Goal: Task Accomplishment & Management: Manage account settings

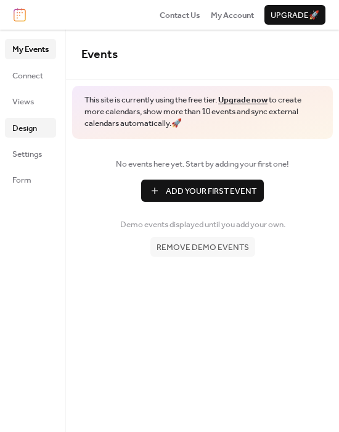
click at [30, 125] on span "Design" at bounding box center [24, 128] width 25 height 12
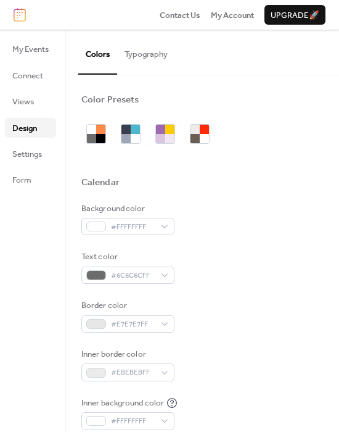
click at [150, 54] on button "Typography" at bounding box center [146, 51] width 58 height 43
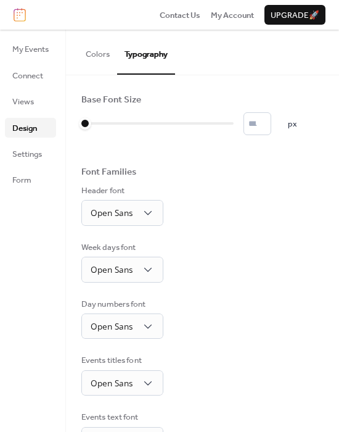
click at [99, 49] on button "Colors" at bounding box center [97, 51] width 39 height 43
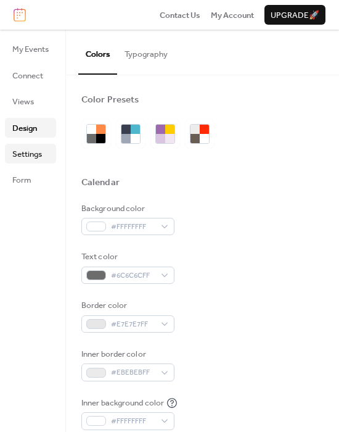
click at [40, 157] on span "Settings" at bounding box center [27, 154] width 30 height 12
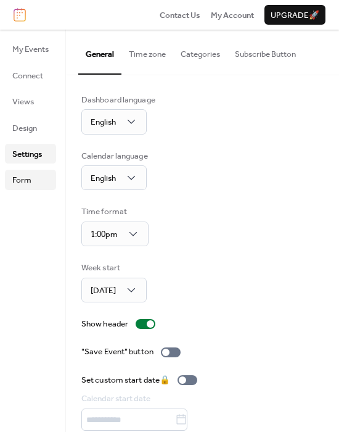
click at [38, 176] on link "Form" at bounding box center [30, 180] width 51 height 20
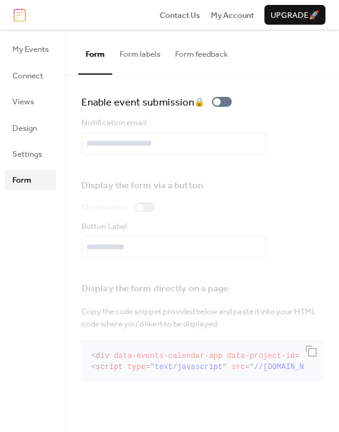
click at [158, 54] on button "Form labels" at bounding box center [140, 51] width 56 height 43
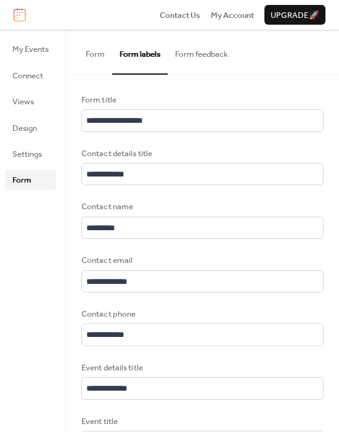
click at [205, 58] on button "Form feedback" at bounding box center [202, 51] width 68 height 43
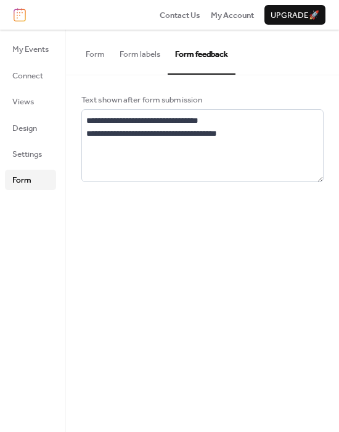
click at [84, 49] on button "Form" at bounding box center [95, 51] width 34 height 43
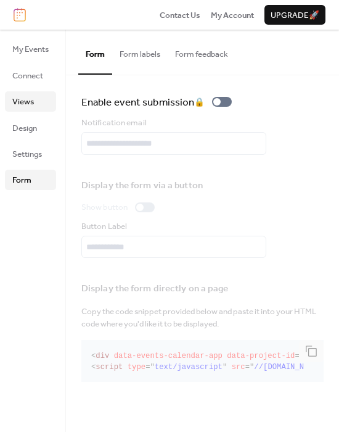
click at [28, 100] on span "Views" at bounding box center [23, 102] width 22 height 12
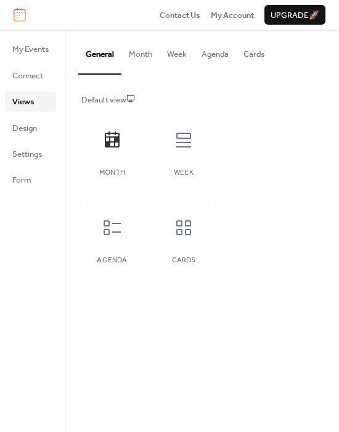
click at [140, 48] on button "Month" at bounding box center [141, 51] width 38 height 43
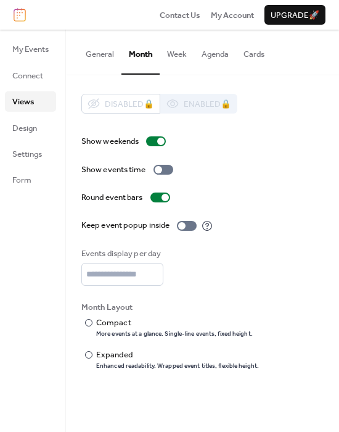
click at [169, 52] on button "Week" at bounding box center [177, 51] width 35 height 43
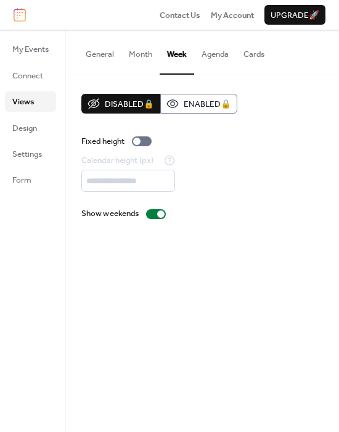
click at [213, 58] on button "Agenda" at bounding box center [215, 51] width 42 height 43
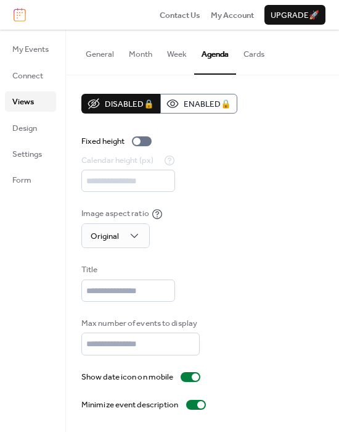
click at [259, 57] on button "Cards" at bounding box center [254, 51] width 36 height 43
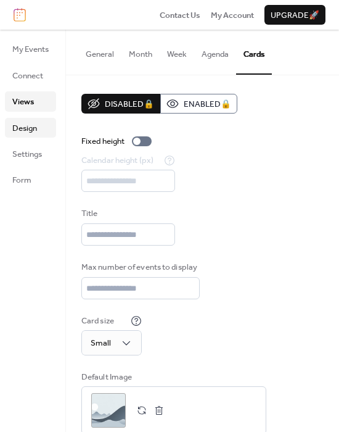
click at [37, 127] on link "Design" at bounding box center [30, 128] width 51 height 20
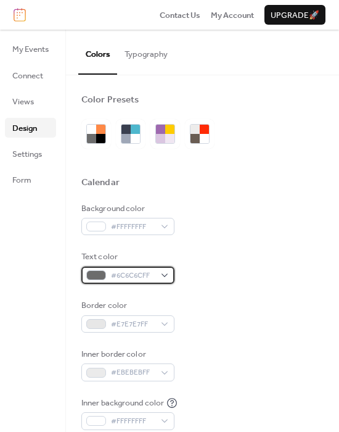
click at [125, 273] on span "#6C6C6CFF" at bounding box center [133, 276] width 44 height 12
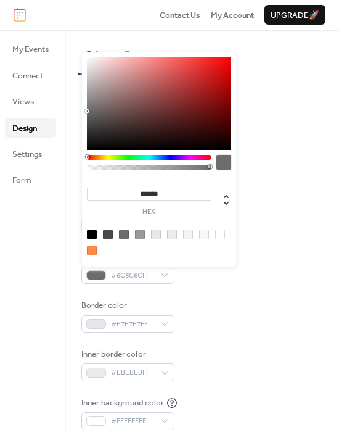
click at [183, 189] on input "*******" at bounding box center [149, 194] width 125 height 13
paste input
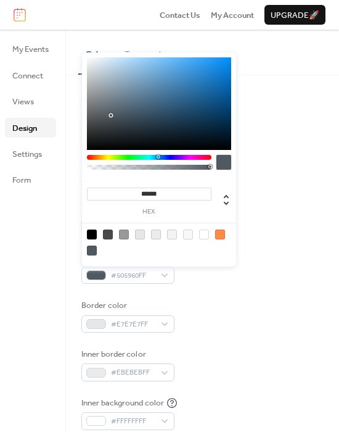
type input "******"
click at [208, 300] on div "Border color #E7E7E7FF" at bounding box center [202, 315] width 243 height 33
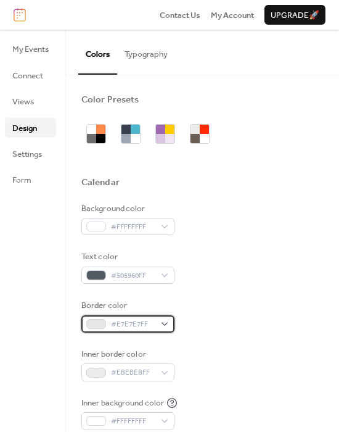
click at [152, 325] on span "#E7E7E7FF" at bounding box center [133, 324] width 44 height 12
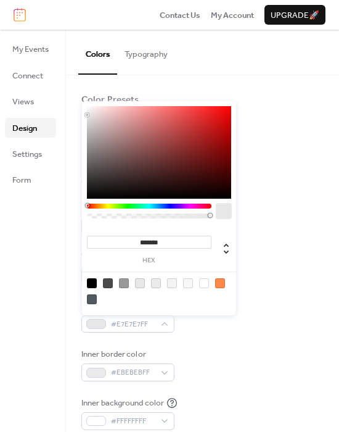
click at [219, 217] on div at bounding box center [224, 211] width 15 height 15
click at [219, 212] on div at bounding box center [224, 211] width 15 height 15
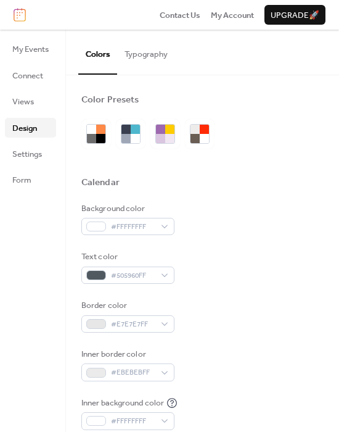
click at [243, 372] on div "Inner border color #EBEBEBFF" at bounding box center [202, 364] width 243 height 33
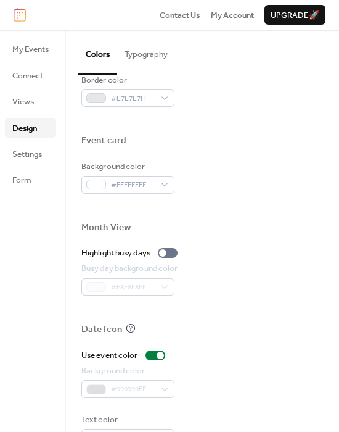
scroll to position [588, 0]
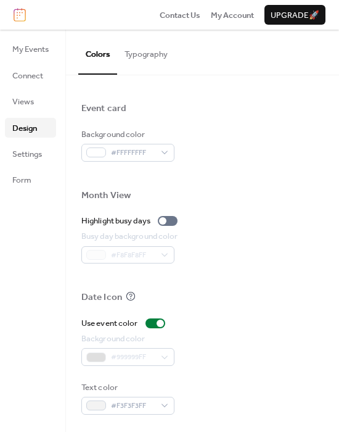
click at [162, 60] on button "Typography" at bounding box center [146, 51] width 58 height 43
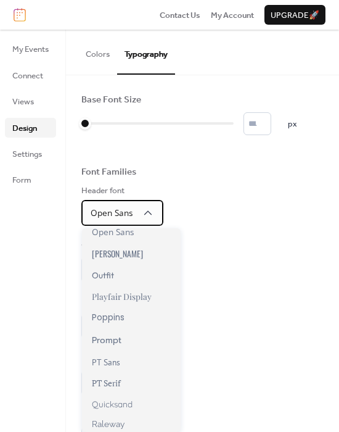
scroll to position [741, 0]
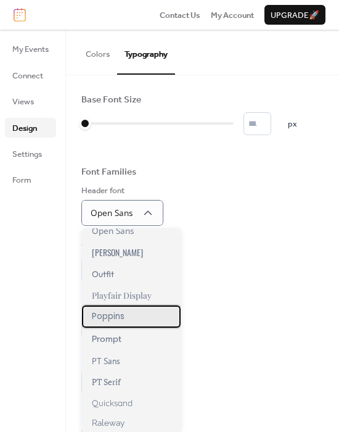
click at [114, 322] on div "Poppins" at bounding box center [131, 316] width 99 height 22
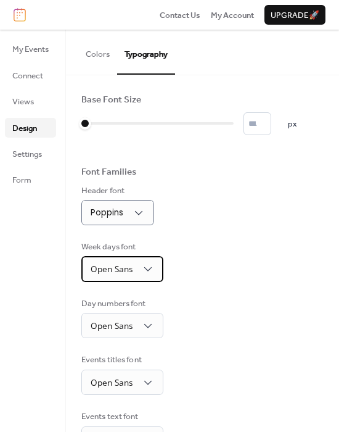
click at [117, 266] on span "Open Sans" at bounding box center [112, 269] width 42 height 12
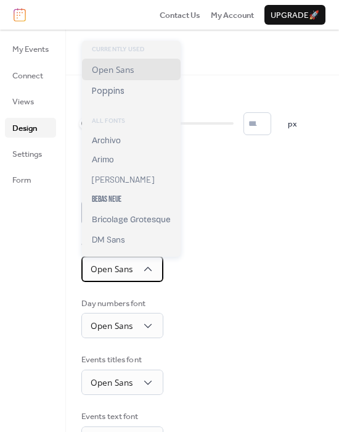
click at [154, 273] on div "Open Sans" at bounding box center [122, 268] width 82 height 25
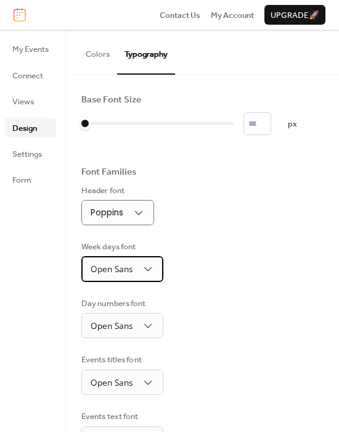
click at [149, 268] on icon at bounding box center [148, 269] width 12 height 12
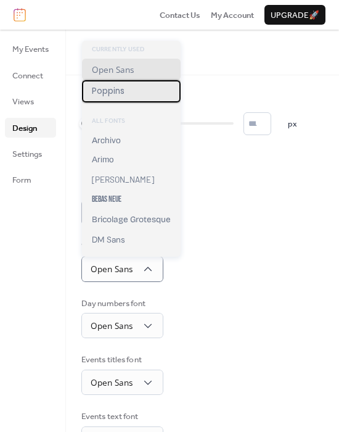
click at [113, 92] on span "Poppins" at bounding box center [108, 91] width 33 height 12
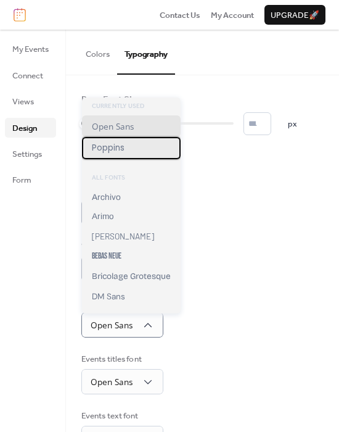
click at [138, 146] on div "Poppins" at bounding box center [131, 148] width 99 height 22
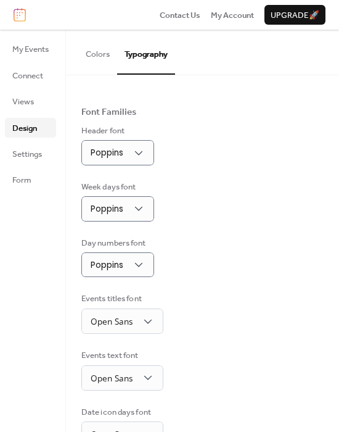
scroll to position [62, 0]
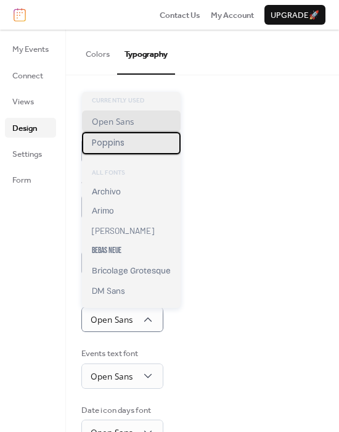
click at [135, 144] on div "Poppins" at bounding box center [131, 143] width 99 height 22
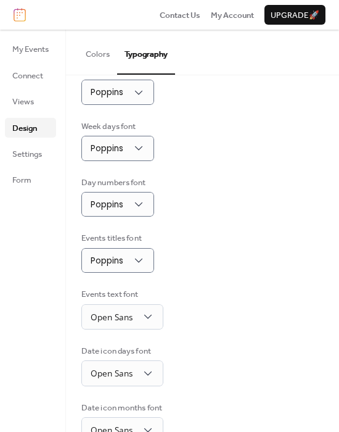
scroll to position [123, 0]
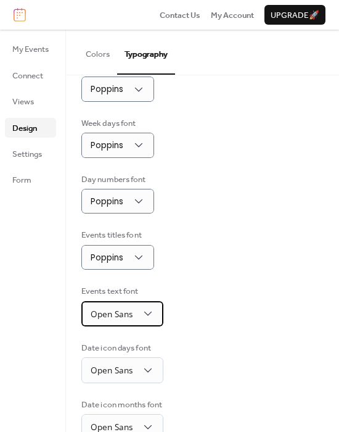
click at [156, 318] on div "Open Sans" at bounding box center [122, 313] width 82 height 25
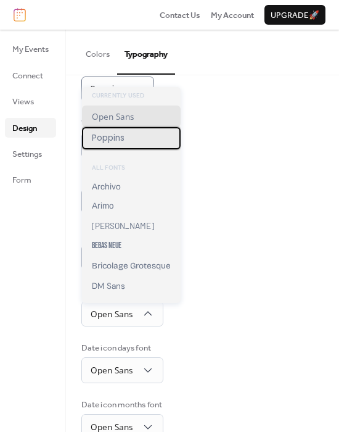
click at [142, 139] on div "Poppins" at bounding box center [131, 138] width 99 height 22
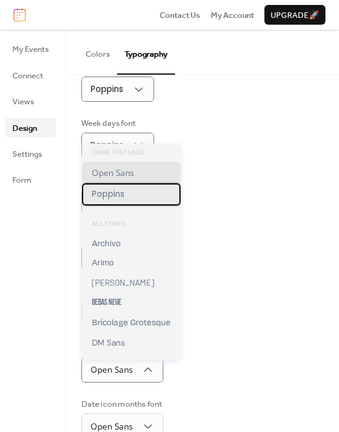
click at [141, 197] on div "Poppins" at bounding box center [131, 194] width 99 height 22
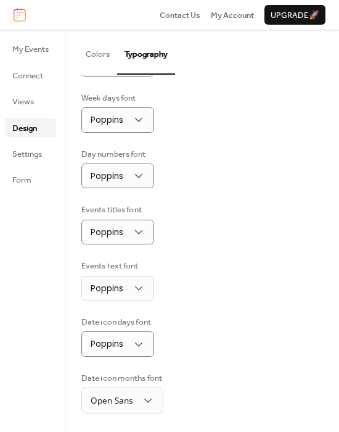
scroll to position [152, 0]
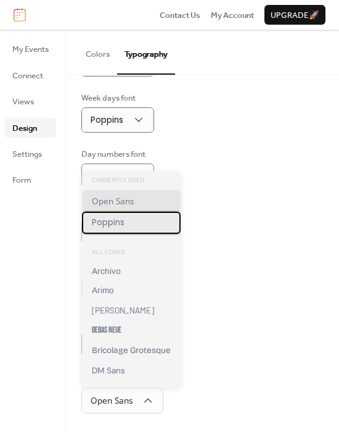
click at [125, 226] on span "Poppins" at bounding box center [108, 223] width 33 height 12
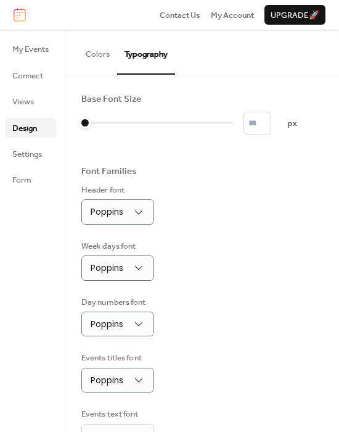
scroll to position [0, 0]
click at [259, 122] on input "*" at bounding box center [258, 123] width 28 height 22
click at [243, 188] on div "Header font Poppins" at bounding box center [202, 205] width 243 height 41
type input "**"
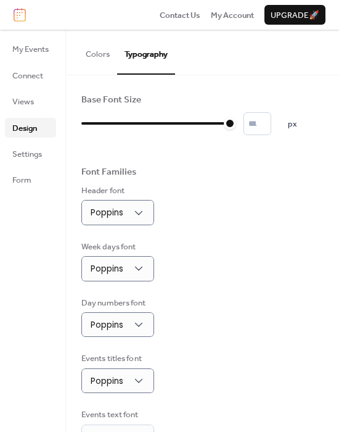
click at [99, 62] on button "Colors" at bounding box center [97, 51] width 39 height 43
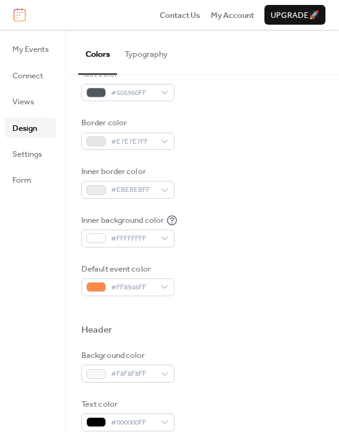
scroll to position [247, 0]
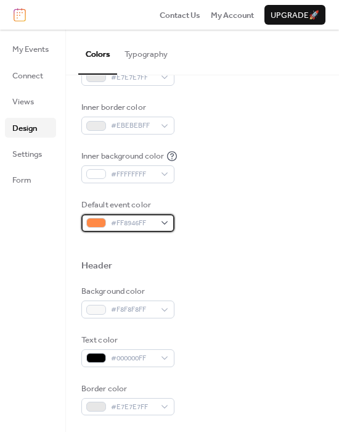
click at [163, 223] on div "#FF8946FF" at bounding box center [127, 222] width 93 height 17
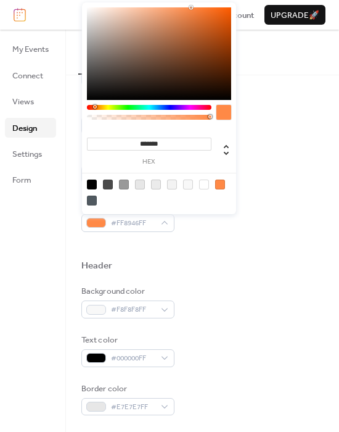
click at [199, 249] on div at bounding box center [202, 246] width 243 height 28
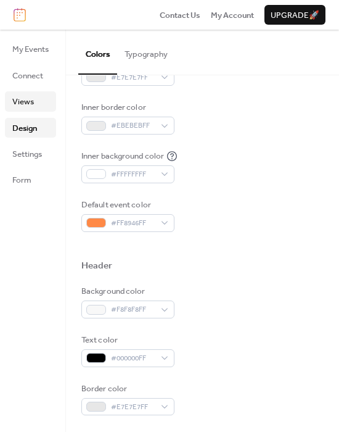
click at [25, 98] on span "Views" at bounding box center [23, 102] width 22 height 12
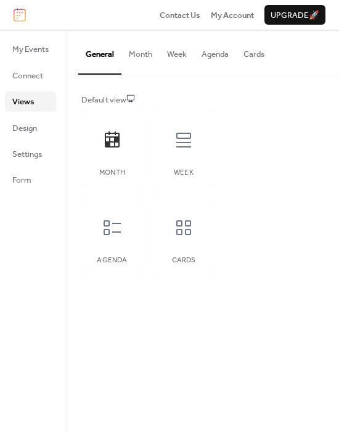
click at [140, 57] on button "Month" at bounding box center [141, 51] width 38 height 43
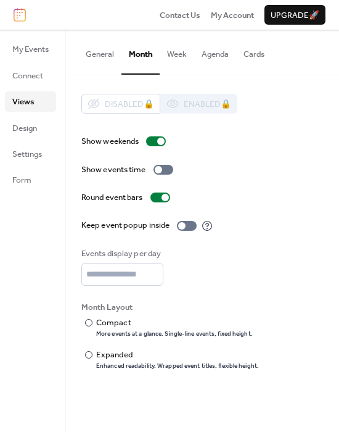
click at [181, 54] on button "Week" at bounding box center [177, 51] width 35 height 43
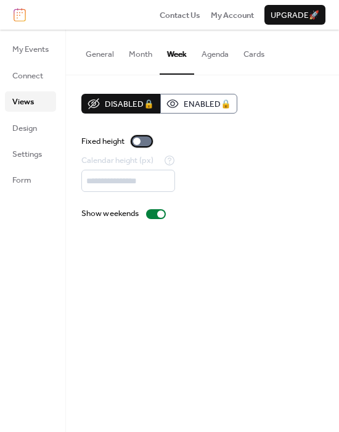
click at [142, 140] on div at bounding box center [142, 141] width 20 height 10
click at [141, 143] on div at bounding box center [136, 141] width 7 height 7
click at [141, 140] on div at bounding box center [142, 141] width 20 height 10
click at [209, 56] on button "Agenda" at bounding box center [215, 51] width 42 height 43
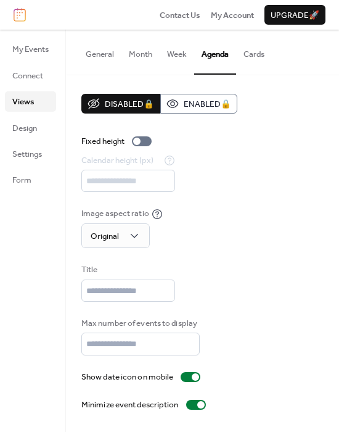
click at [255, 57] on button "Cards" at bounding box center [254, 51] width 36 height 43
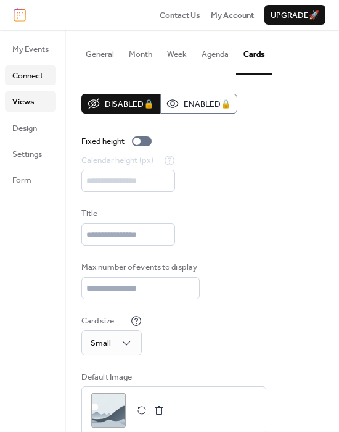
click at [38, 71] on span "Connect" at bounding box center [27, 76] width 31 height 12
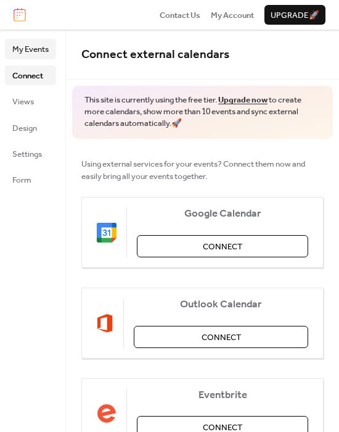
click at [33, 48] on span "My Events" at bounding box center [30, 49] width 36 height 12
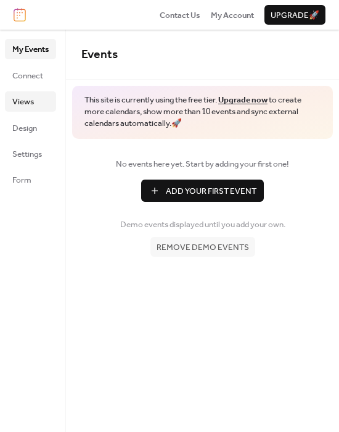
click at [31, 101] on span "Views" at bounding box center [23, 102] width 22 height 12
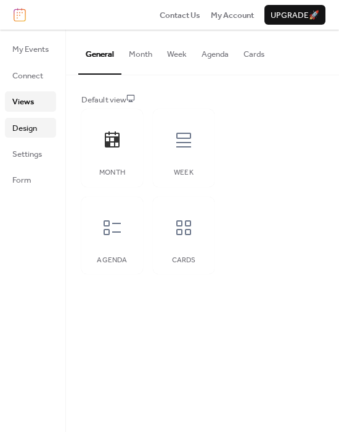
click at [33, 132] on span "Design" at bounding box center [24, 128] width 25 height 12
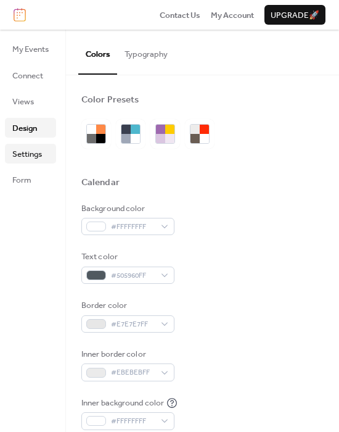
click at [35, 158] on span "Settings" at bounding box center [27, 154] width 30 height 12
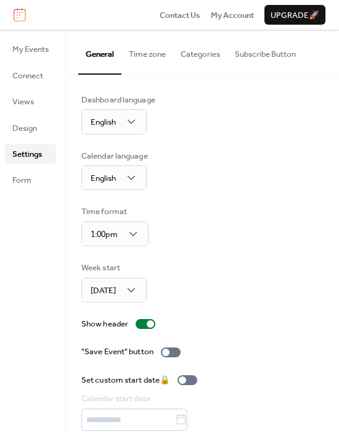
click at [151, 56] on button "Time zone" at bounding box center [148, 51] width 52 height 43
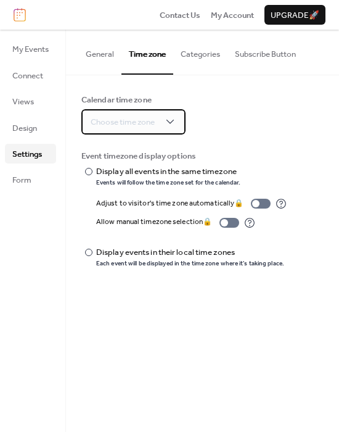
click at [157, 127] on div "Choose time zone" at bounding box center [133, 121] width 104 height 25
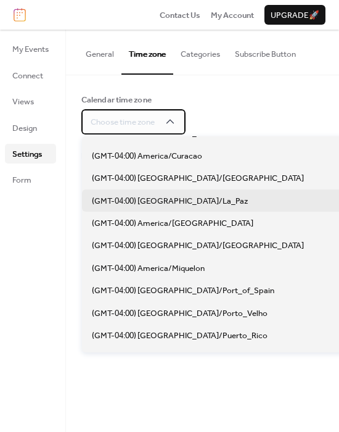
scroll to position [1296, 0]
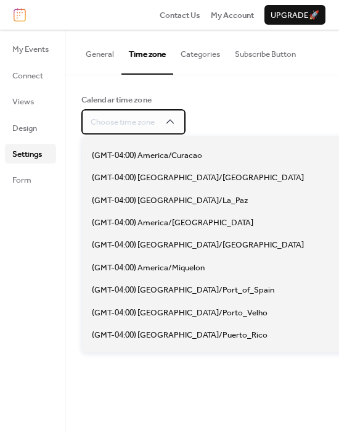
click at [104, 116] on span "Choose time zone" at bounding box center [123, 122] width 64 height 12
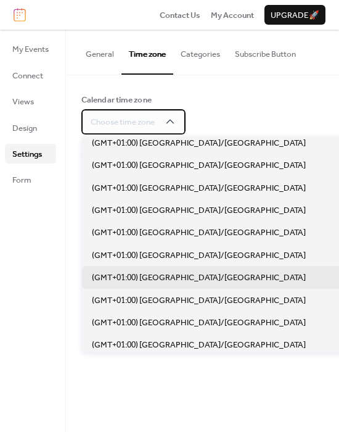
scroll to position [2407, 0]
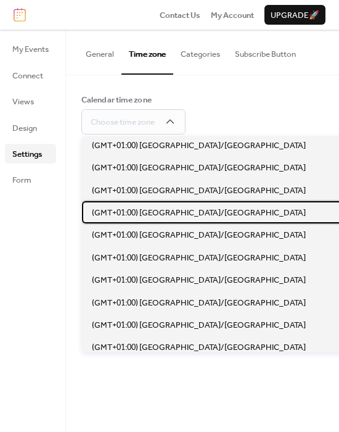
click at [185, 214] on span "(GMT+01:00) [GEOGRAPHIC_DATA]/[GEOGRAPHIC_DATA]" at bounding box center [199, 213] width 214 height 12
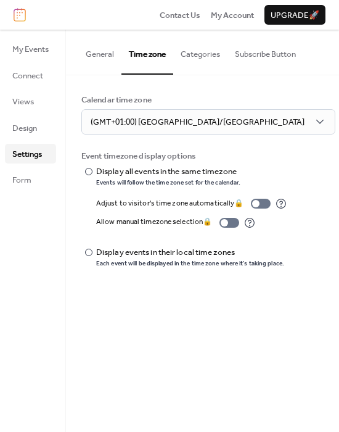
click at [211, 45] on button "Categories" at bounding box center [200, 51] width 54 height 43
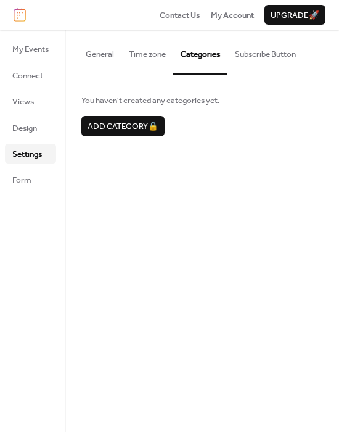
click at [244, 56] on button "Subscribe Button" at bounding box center [266, 51] width 76 height 43
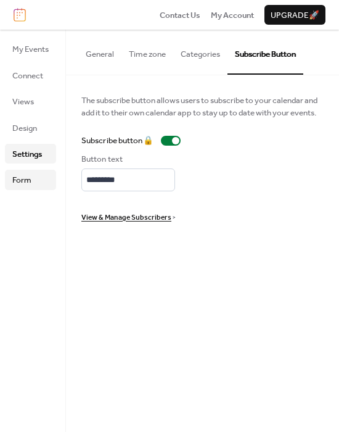
click at [39, 185] on link "Form" at bounding box center [30, 180] width 51 height 20
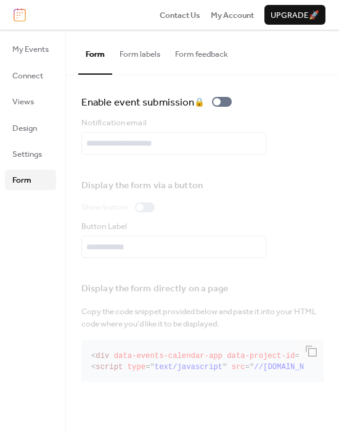
click at [140, 51] on button "Form labels" at bounding box center [140, 51] width 56 height 43
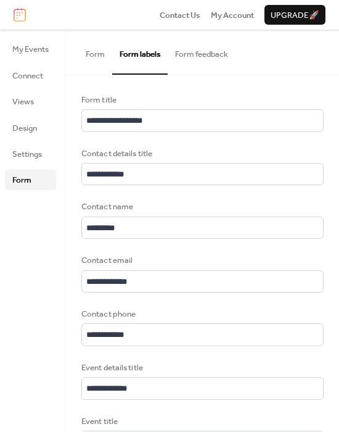
click at [201, 59] on button "Form feedback" at bounding box center [202, 51] width 68 height 43
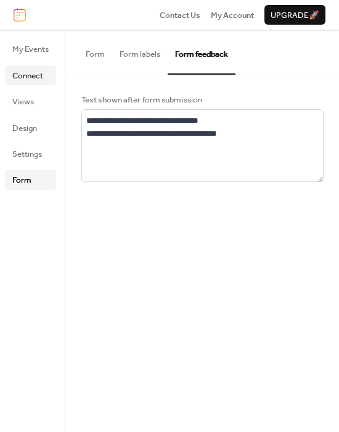
click at [42, 76] on span "Connect" at bounding box center [27, 76] width 31 height 12
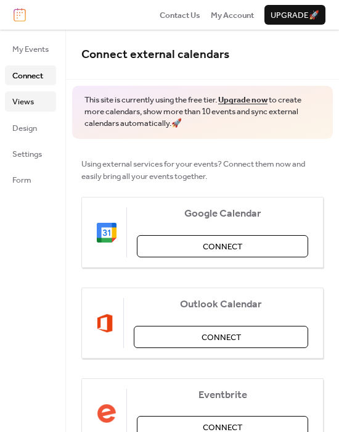
click at [19, 110] on link "Views" at bounding box center [30, 101] width 51 height 20
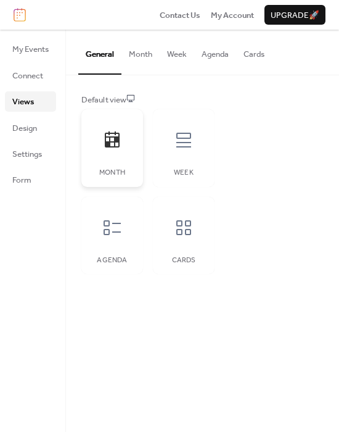
click at [107, 149] on icon at bounding box center [112, 140] width 20 height 20
click at [144, 58] on button "Month" at bounding box center [141, 51] width 38 height 43
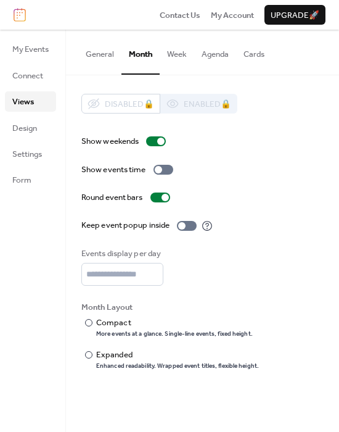
click at [173, 56] on button "Week" at bounding box center [177, 51] width 35 height 43
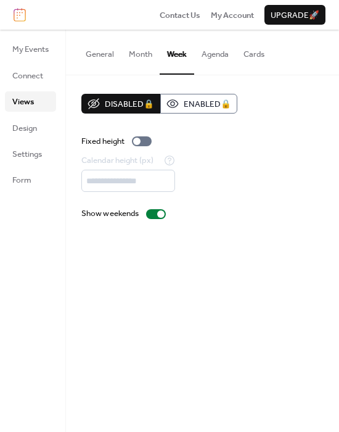
click at [217, 59] on button "Agenda" at bounding box center [215, 51] width 42 height 43
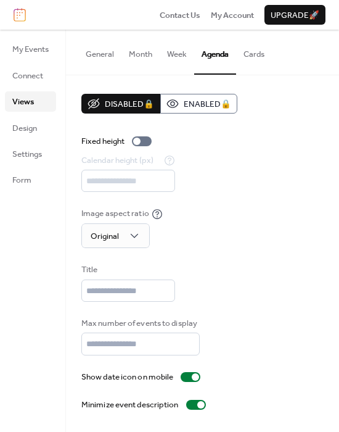
click at [247, 54] on button "Cards" at bounding box center [254, 51] width 36 height 43
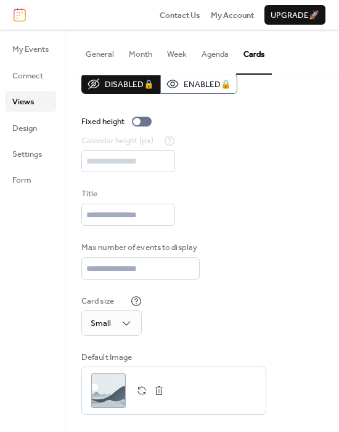
scroll to position [20, 0]
